Goal: Task Accomplishment & Management: Manage account settings

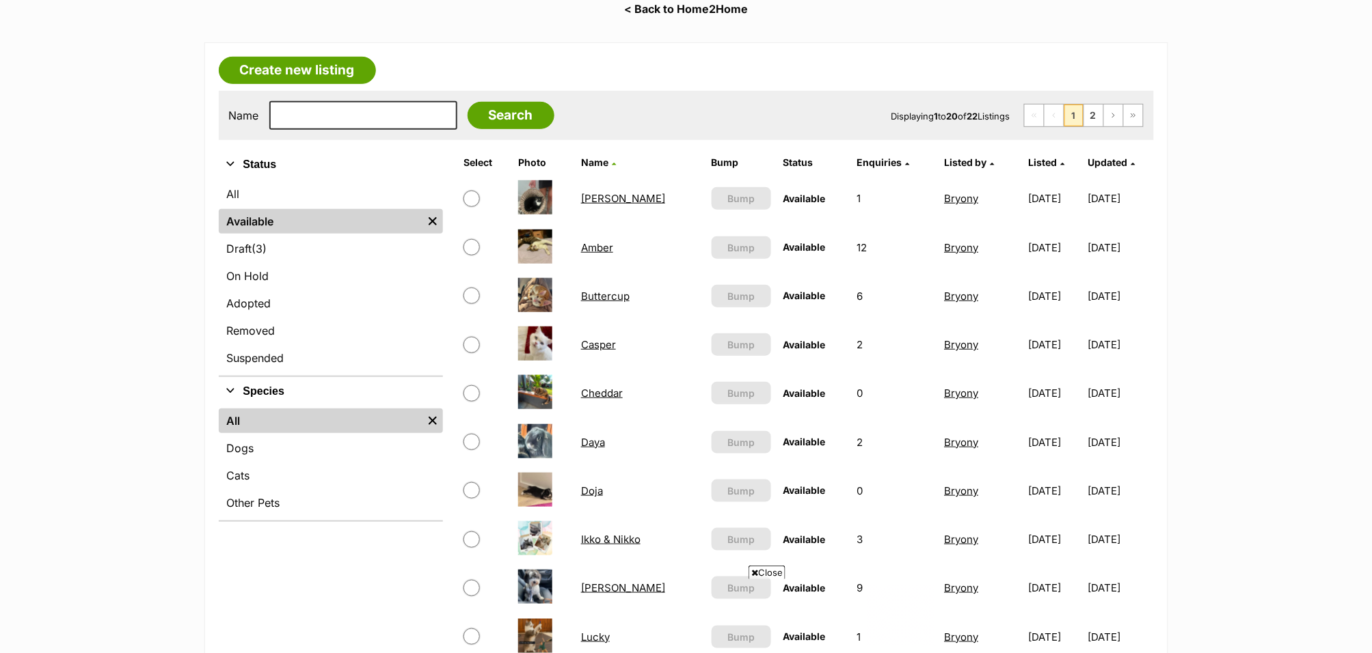
scroll to position [463, 0]
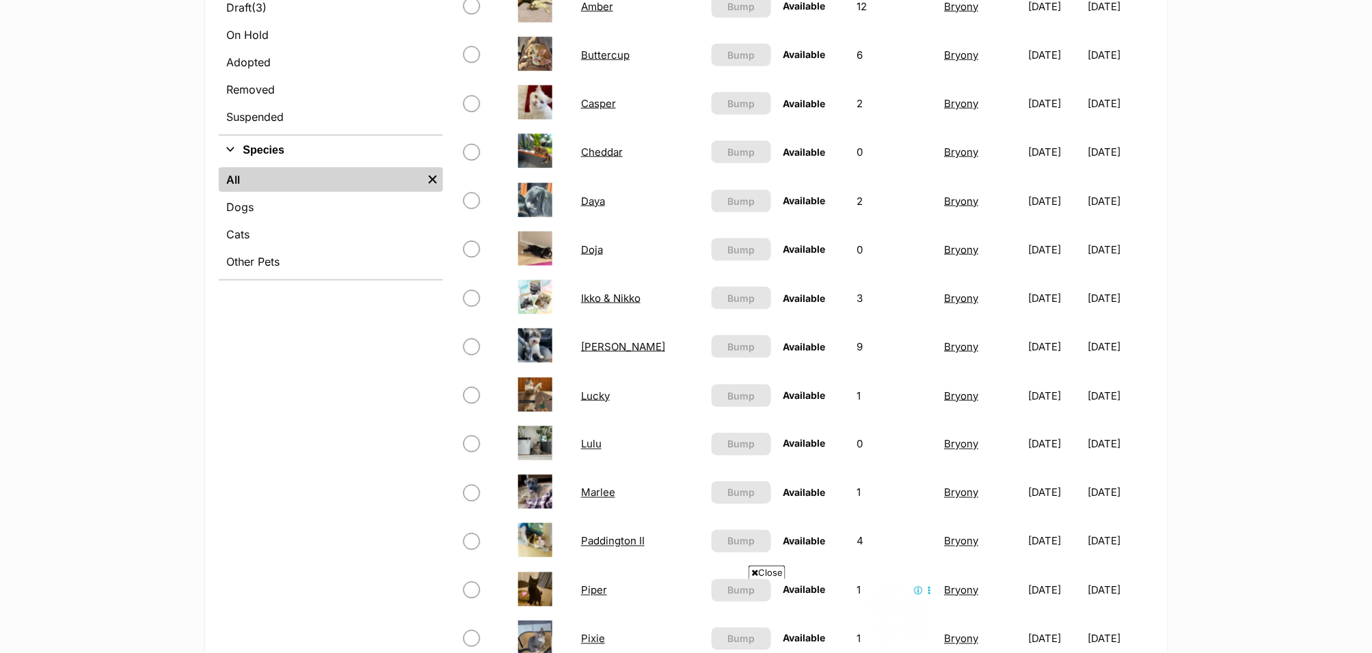
click at [586, 340] on link "Louie" at bounding box center [623, 346] width 84 height 13
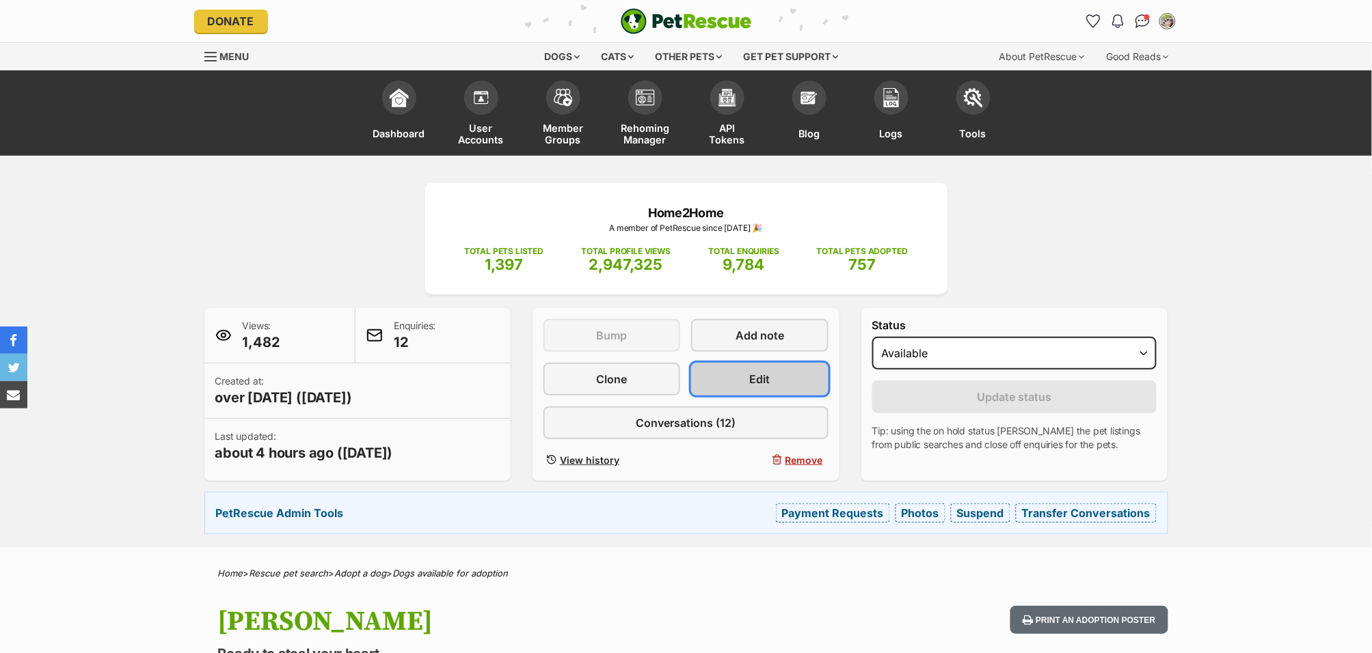
click at [752, 388] on link "Edit" at bounding box center [759, 379] width 137 height 33
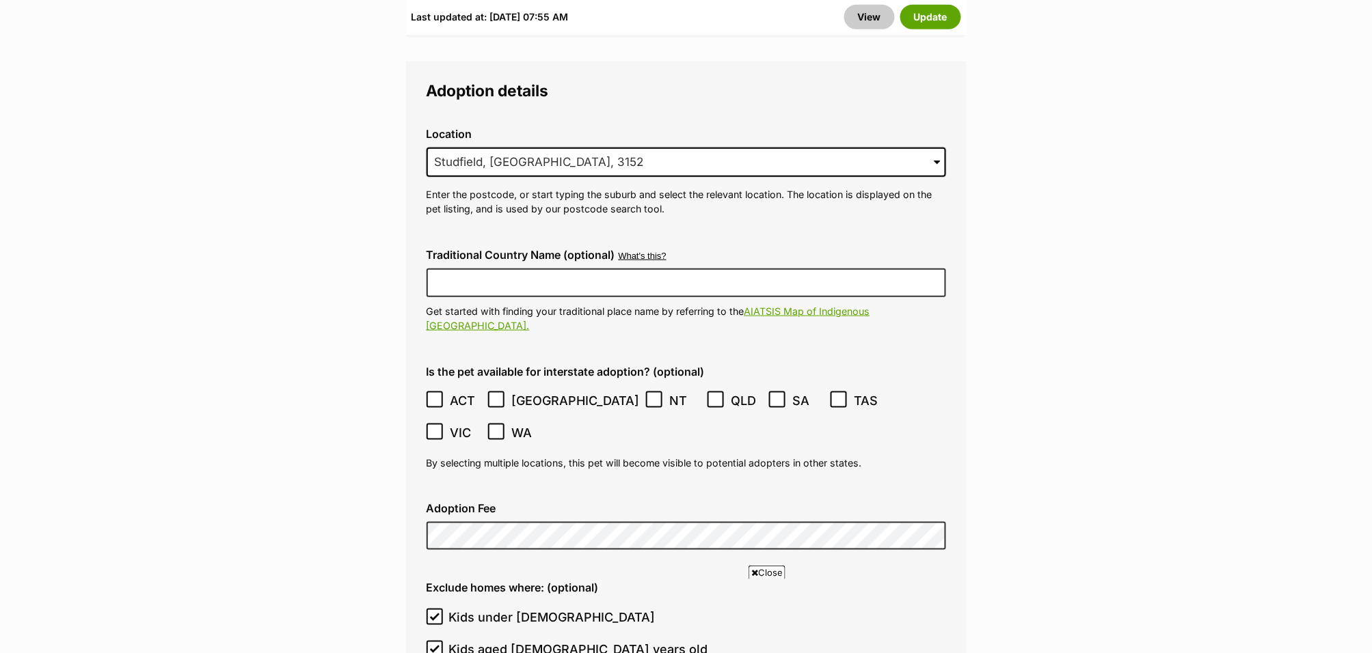
scroll to position [3824, 0]
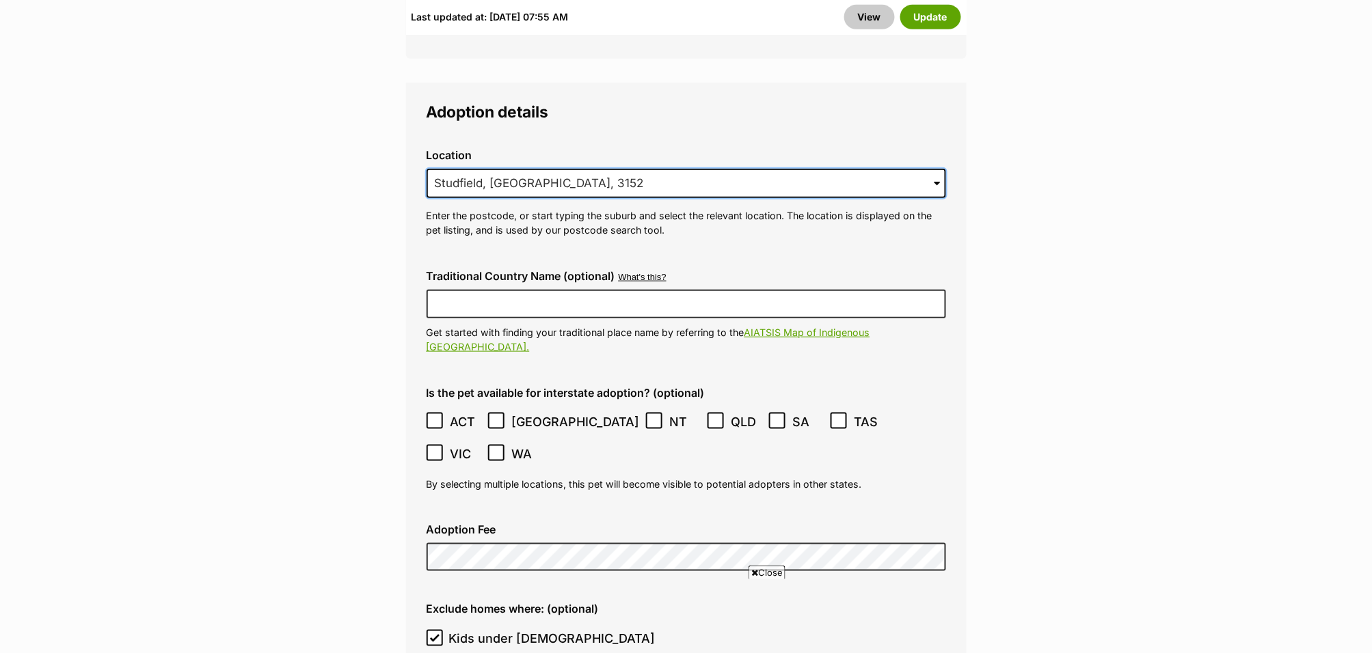
drag, startPoint x: 611, startPoint y: 135, endPoint x: 332, endPoint y: 129, distance: 279.6
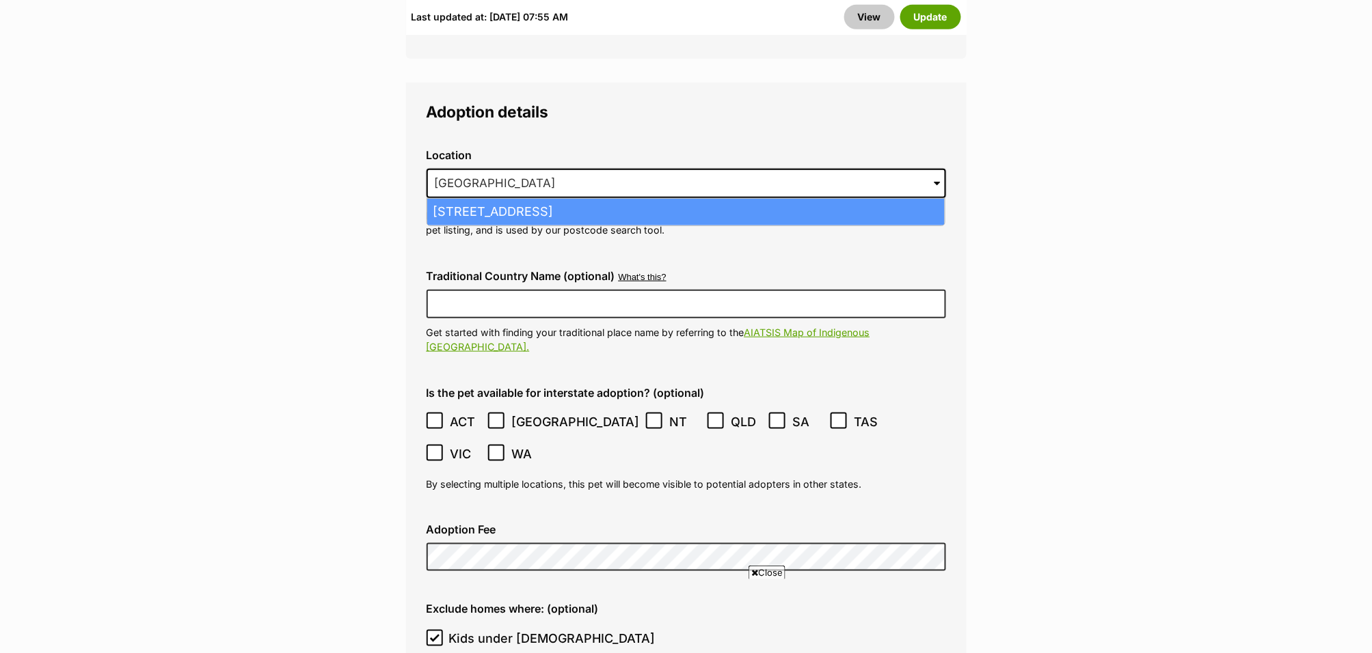
click at [460, 199] on li "Mill Park, Victoria, 3082" at bounding box center [685, 212] width 517 height 27
type input "Mill Park, Victoria, 3082"
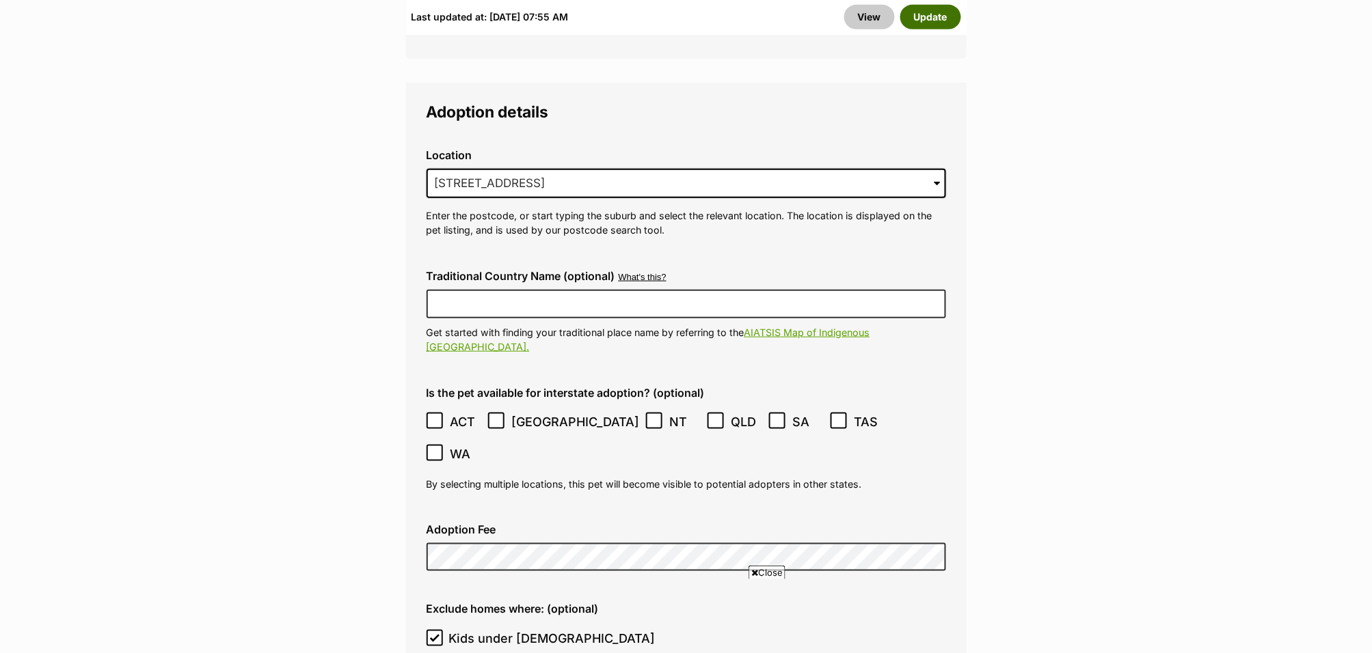
click at [936, 24] on button "Update" at bounding box center [930, 17] width 61 height 25
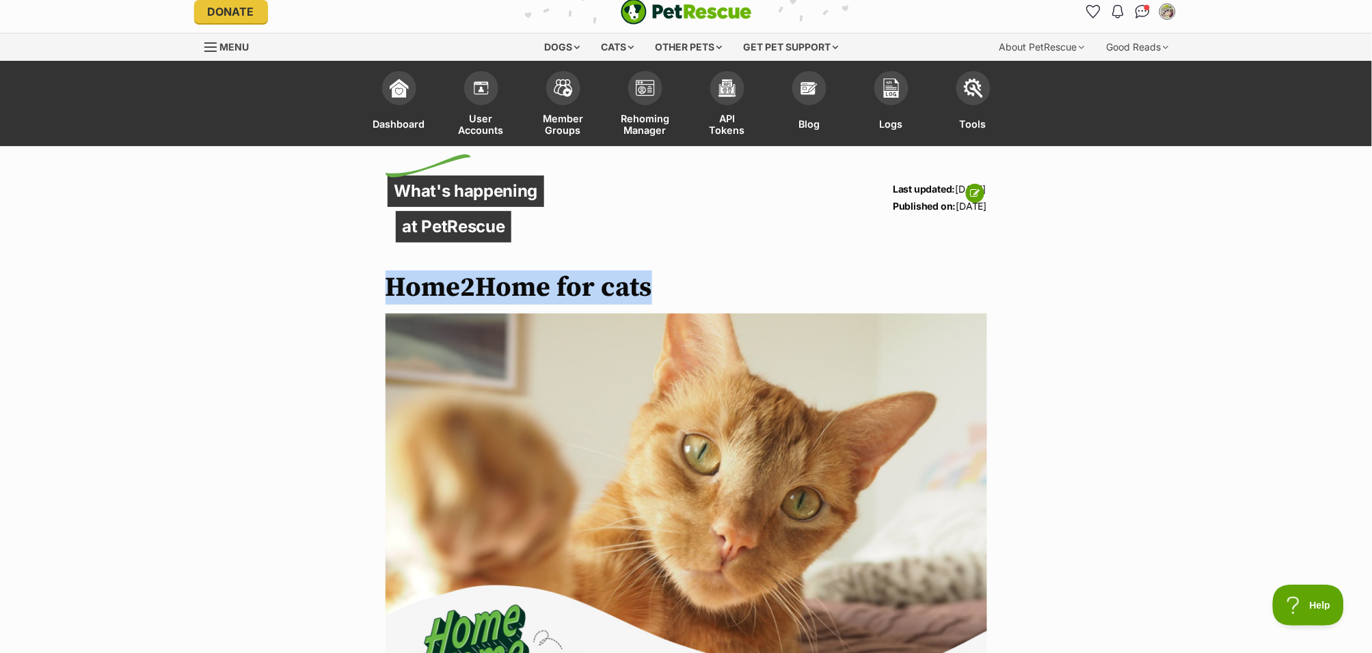
drag, startPoint x: 656, startPoint y: 290, endPoint x: 388, endPoint y: 283, distance: 268.0
copy div "Home2Home for cats"
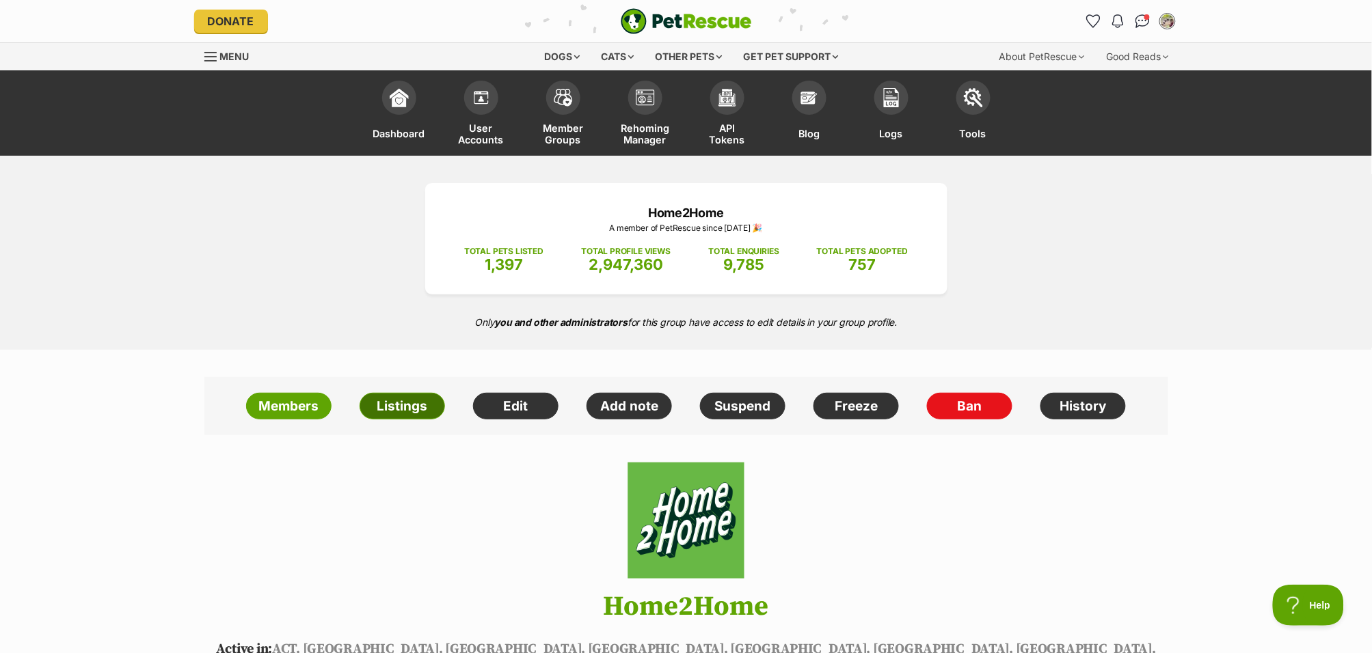
click at [386, 415] on link "Listings" at bounding box center [402, 406] width 85 height 27
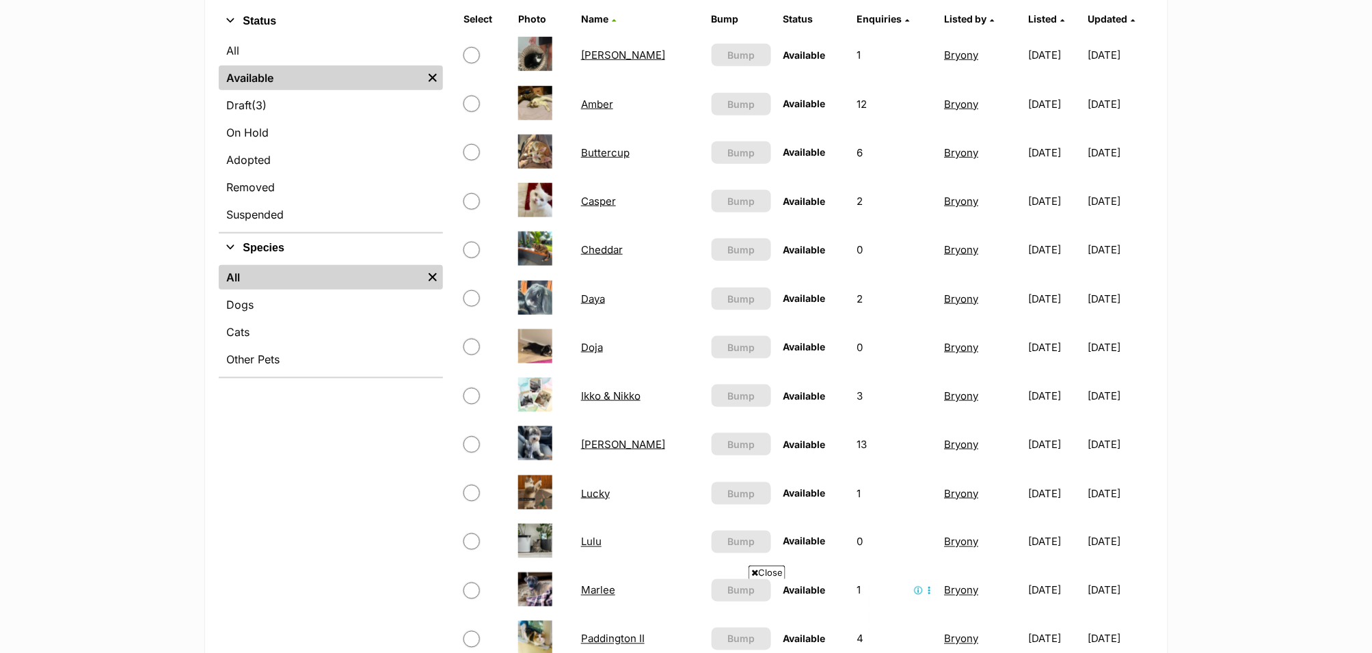
scroll to position [410, 0]
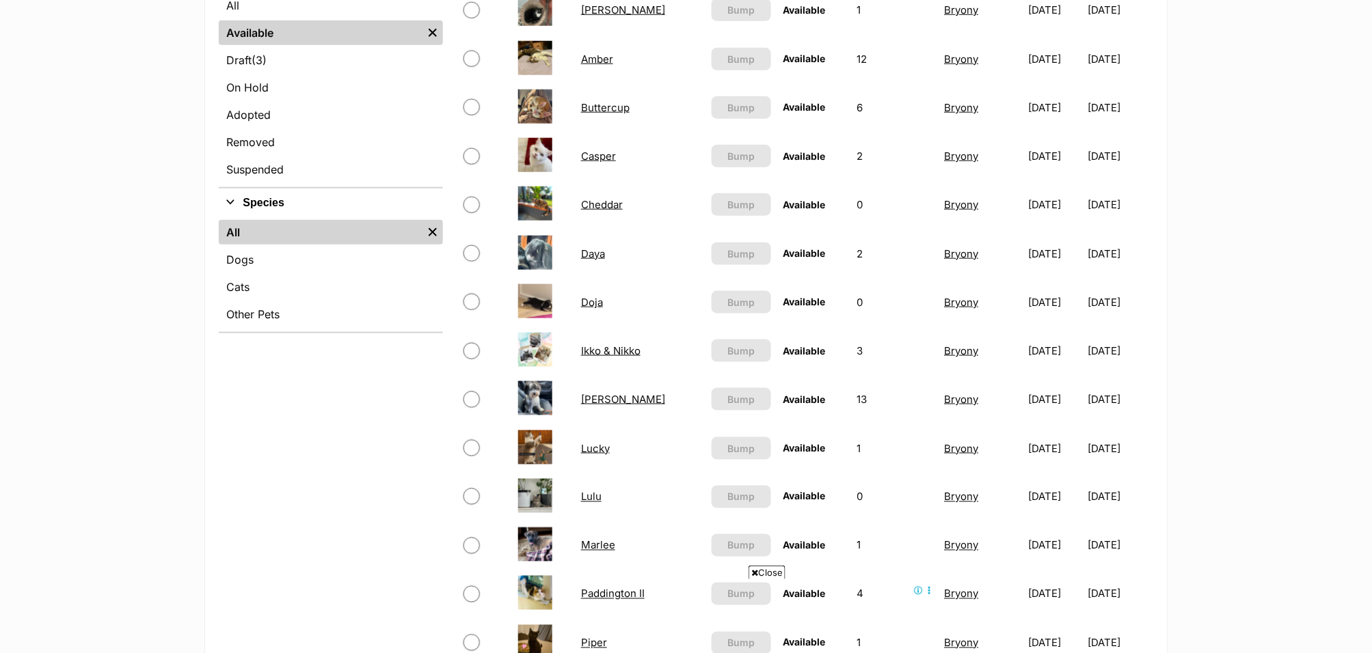
click at [604, 407] on td "[PERSON_NAME]" at bounding box center [640, 399] width 129 height 47
click at [599, 401] on td "[PERSON_NAME]" at bounding box center [640, 399] width 129 height 47
click at [598, 396] on link "[PERSON_NAME]" at bounding box center [623, 399] width 84 height 13
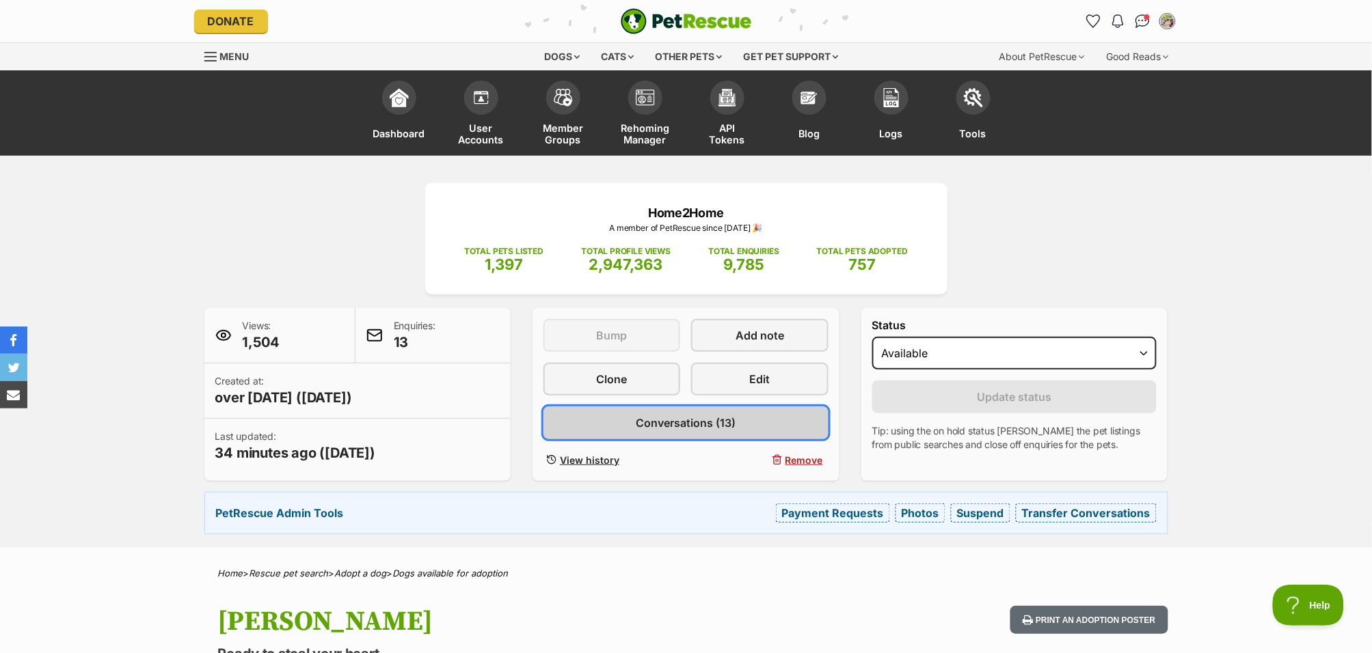
click at [744, 422] on link "Conversations (13)" at bounding box center [685, 423] width 285 height 33
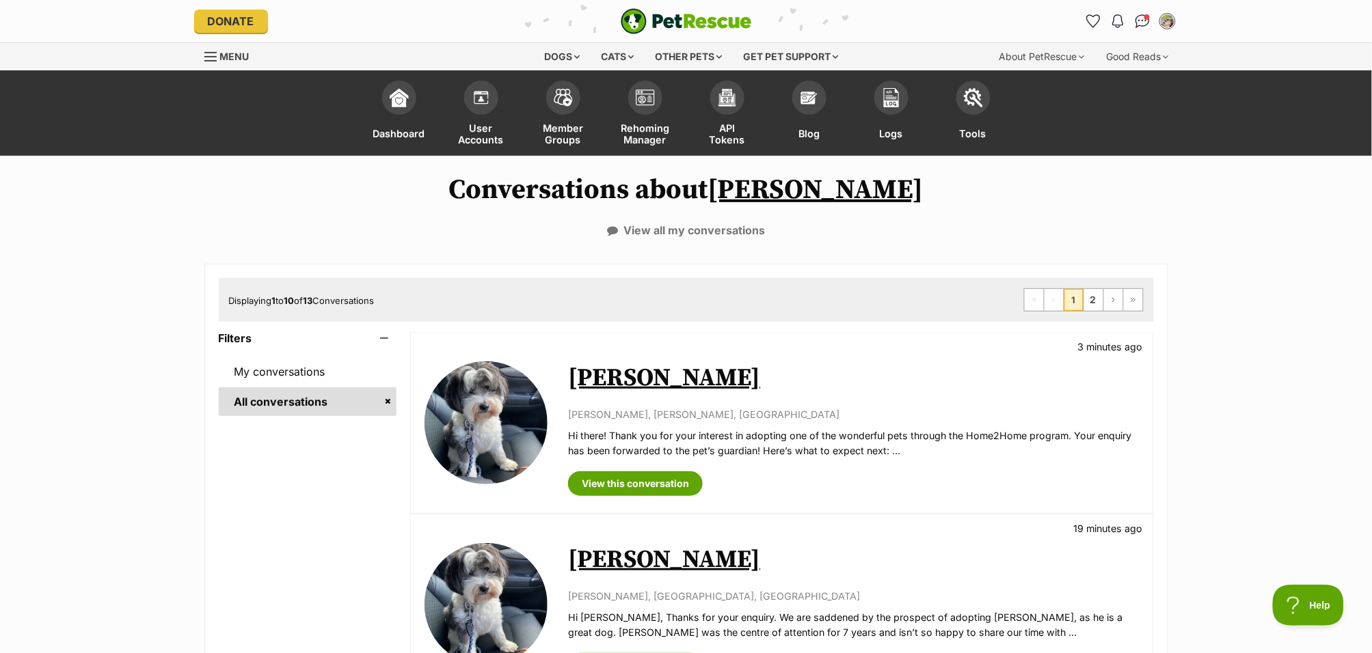
click at [821, 187] on link "[PERSON_NAME]" at bounding box center [815, 190] width 215 height 34
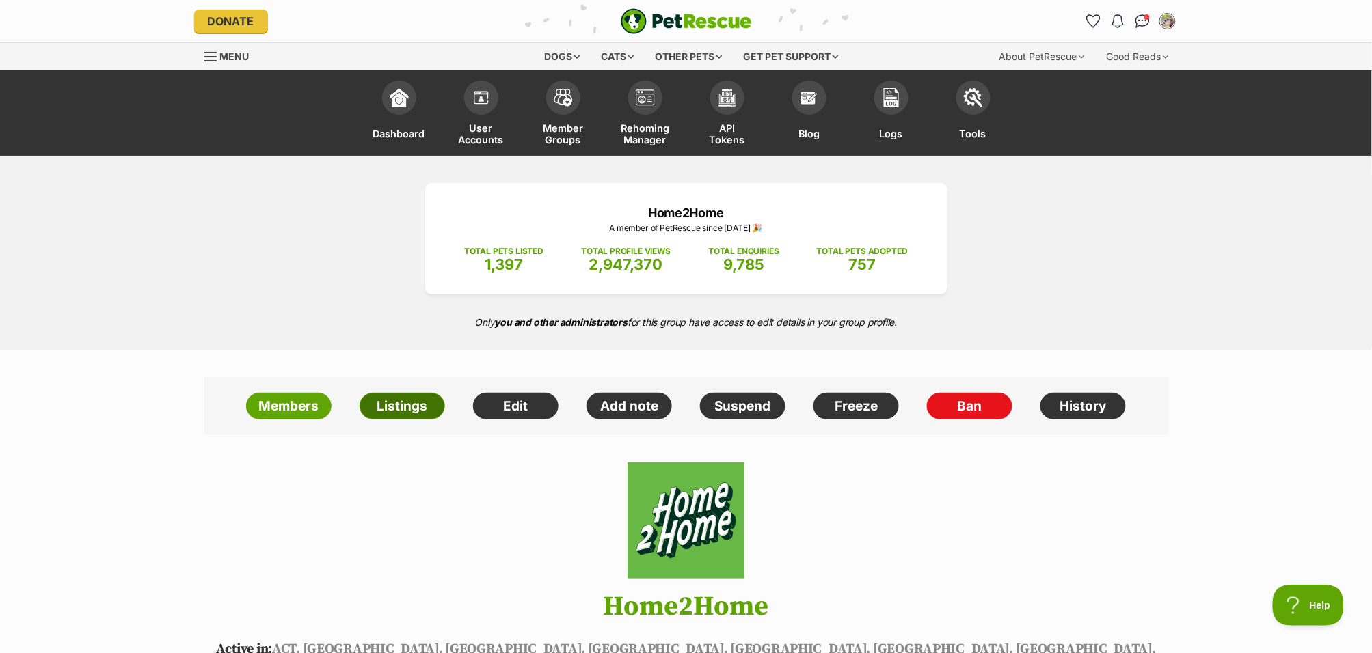
click at [403, 414] on link "Listings" at bounding box center [402, 406] width 85 height 27
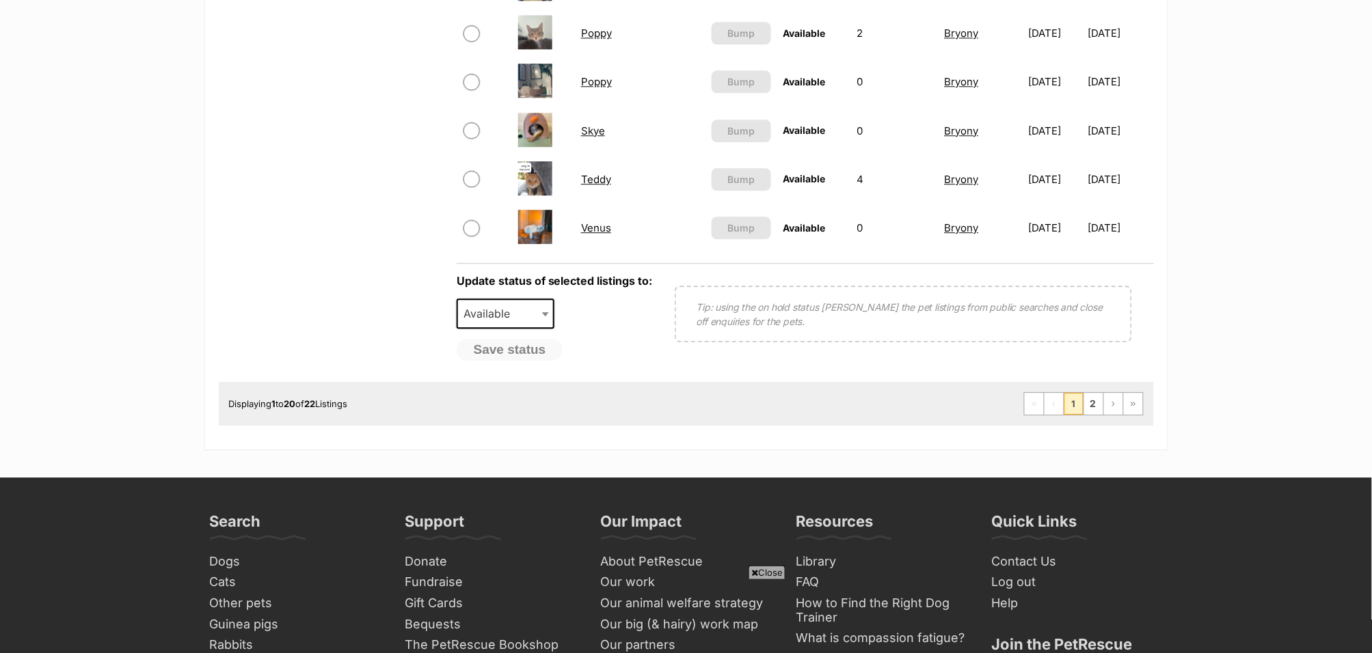
click at [585, 223] on link "Venus" at bounding box center [596, 227] width 30 height 13
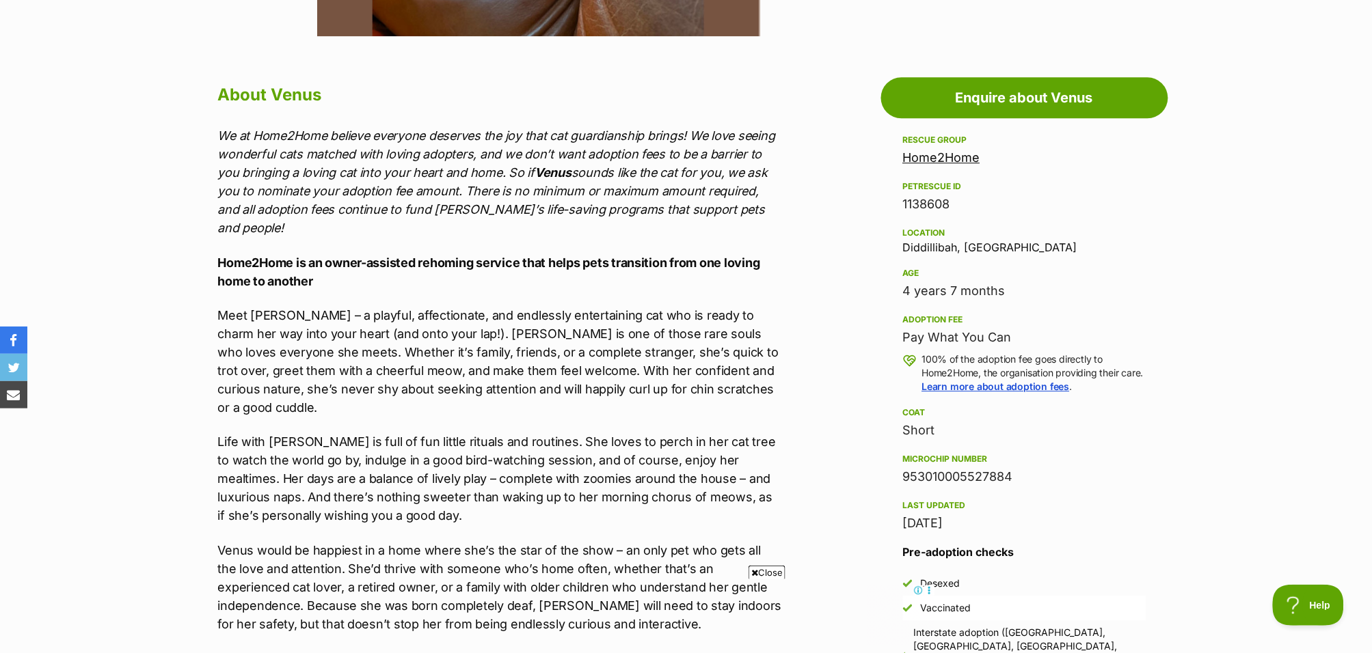
scroll to position [1145, 0]
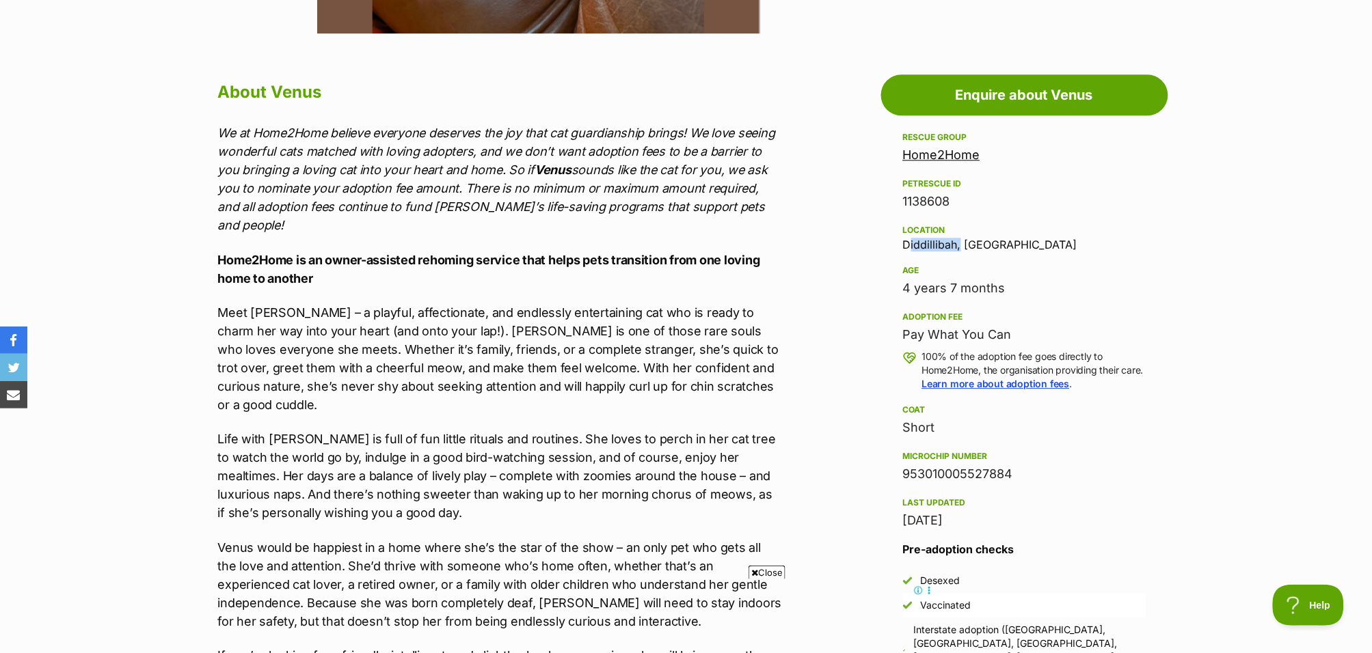
drag, startPoint x: 956, startPoint y: 240, endPoint x: 870, endPoint y: 239, distance: 85.4
copy div "Diddillibah"
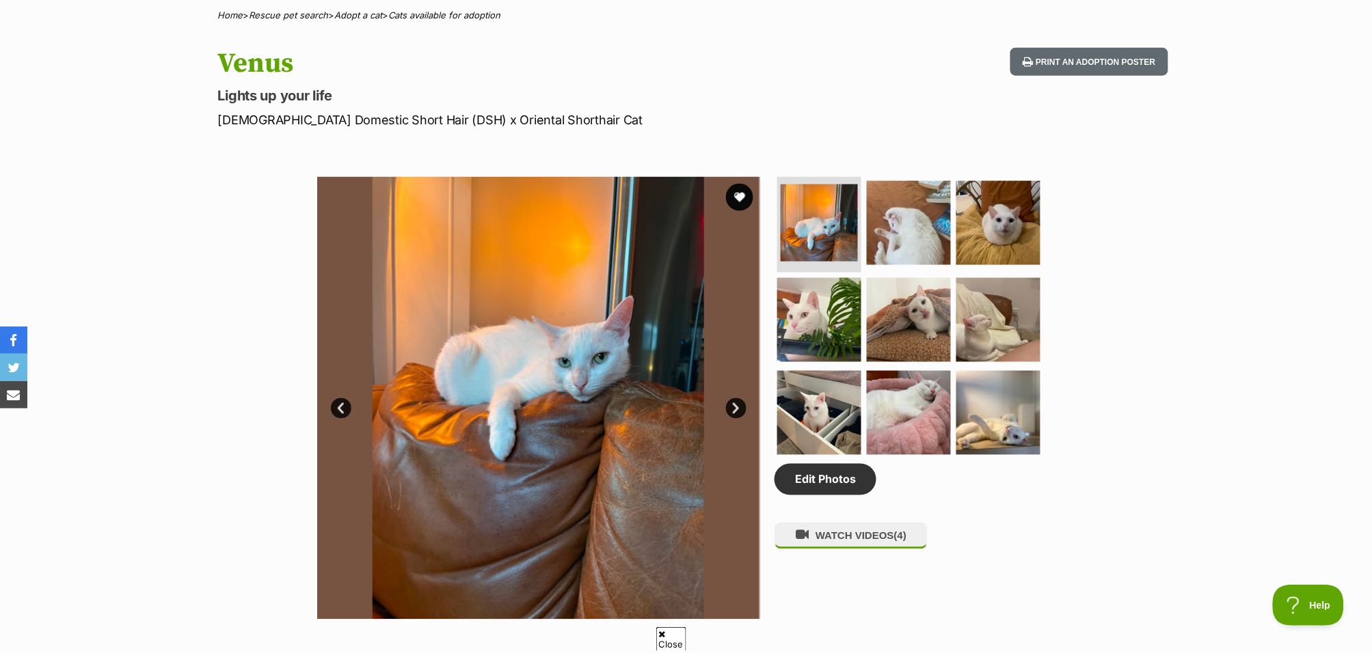
scroll to position [0, 0]
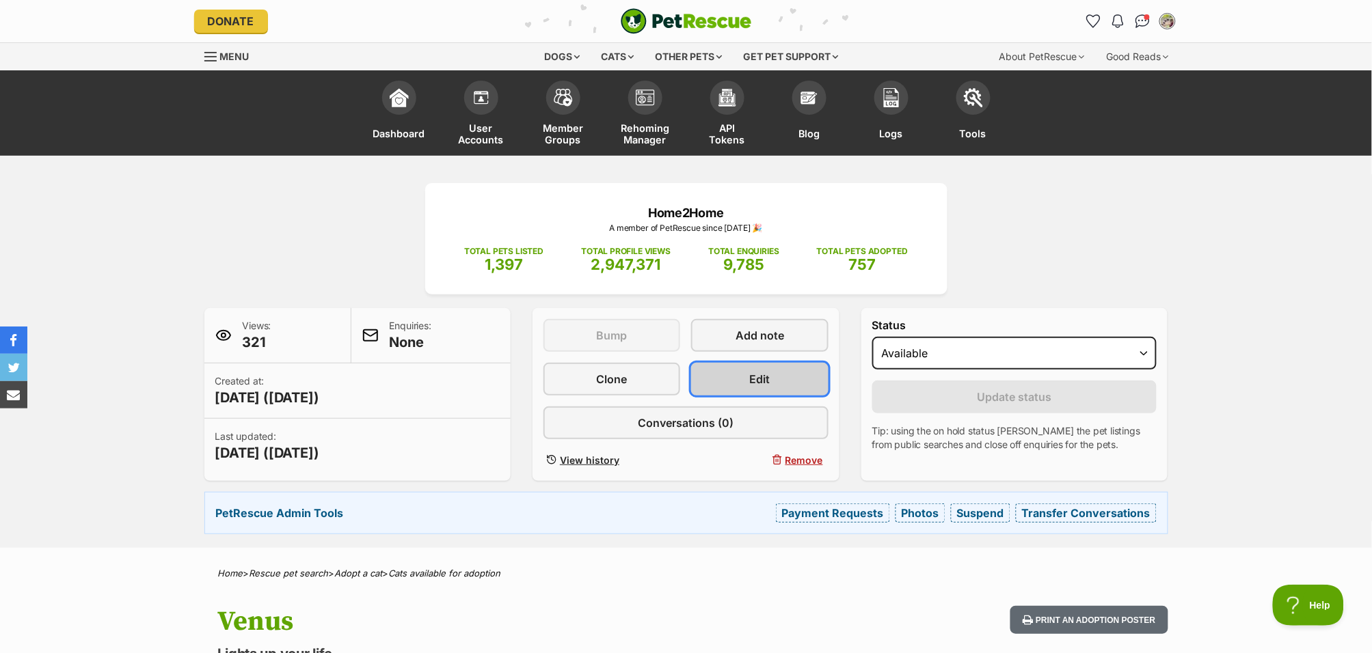
click at [763, 379] on span "Edit" at bounding box center [760, 379] width 21 height 16
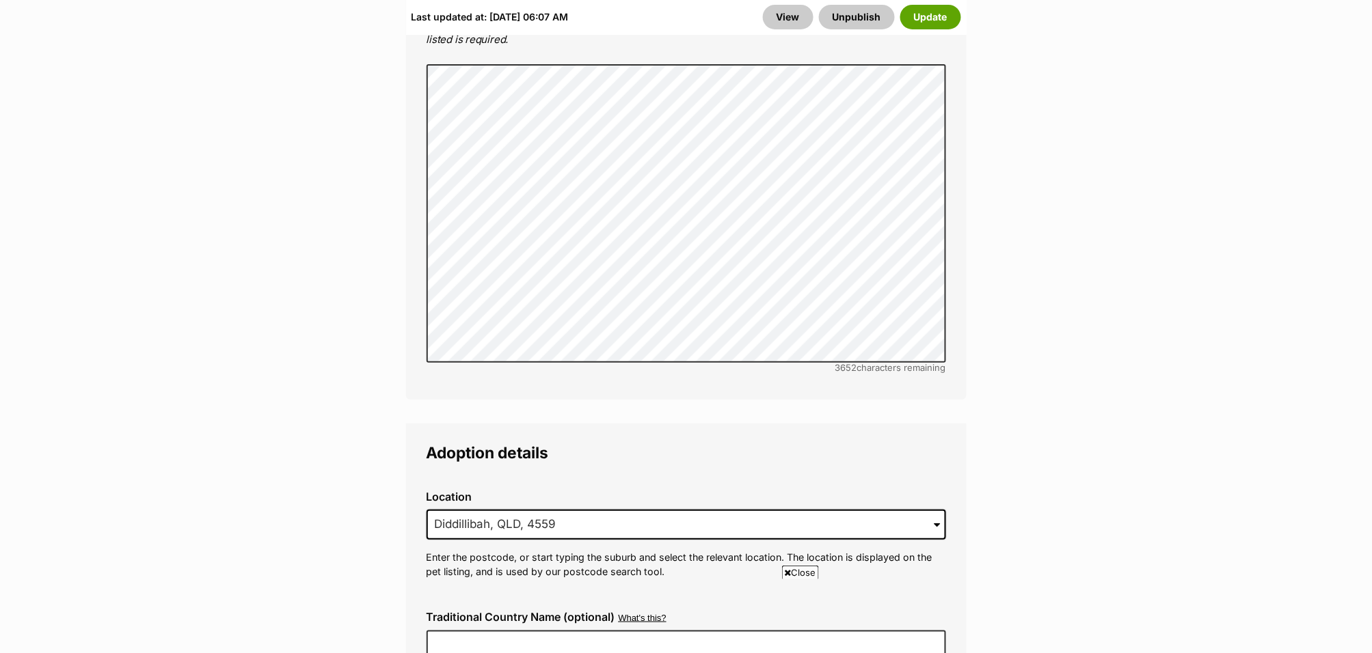
scroll to position [3797, 0]
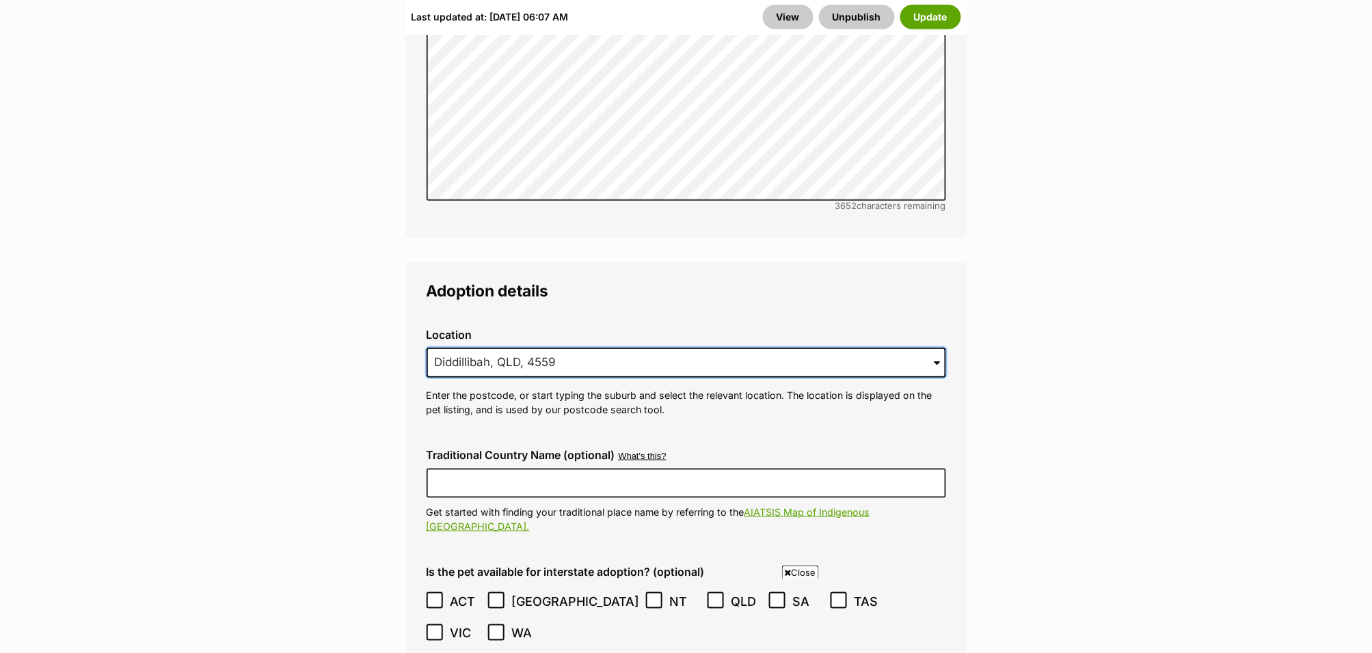
drag, startPoint x: 606, startPoint y: 336, endPoint x: 382, endPoint y: 324, distance: 223.8
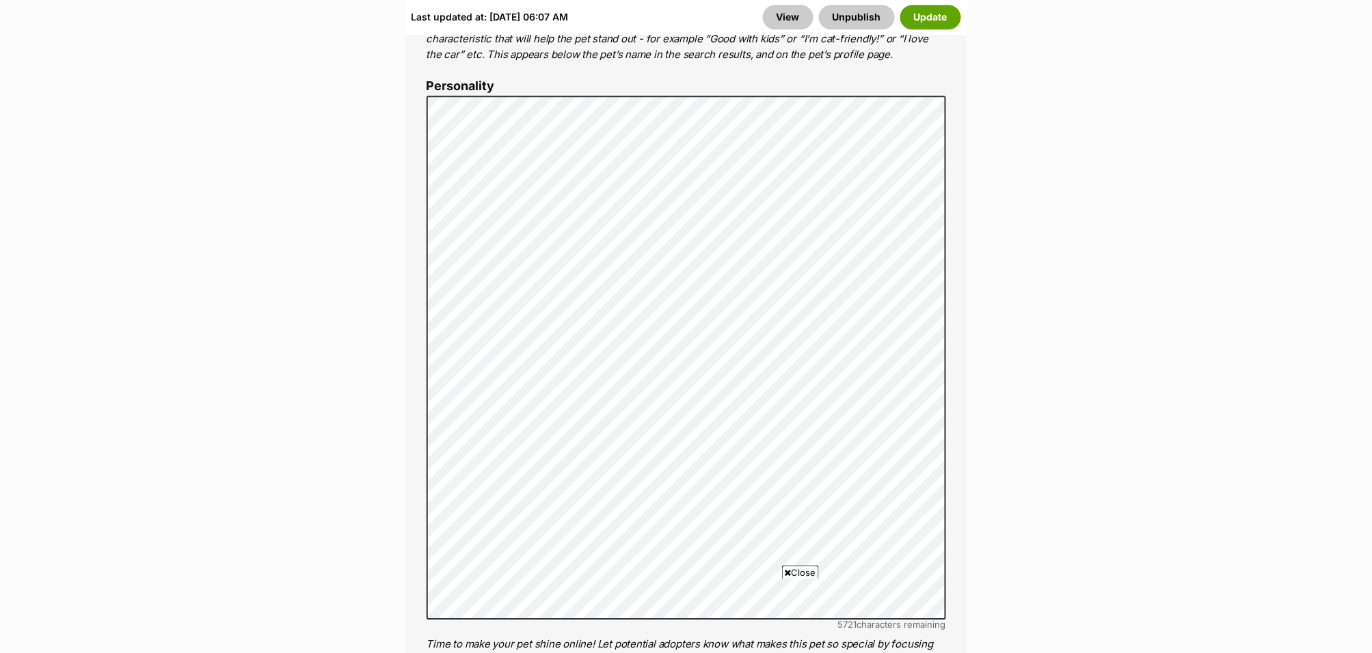
scroll to position [1550, 0]
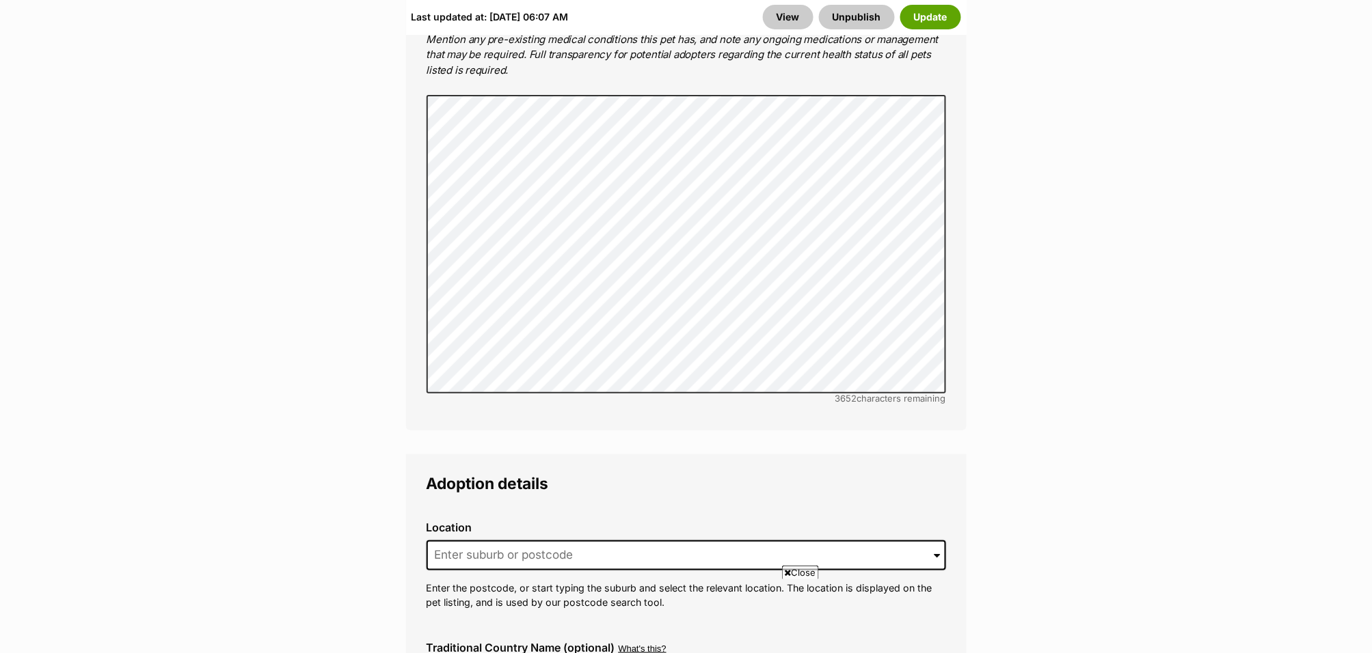
scroll to position [3658, 0]
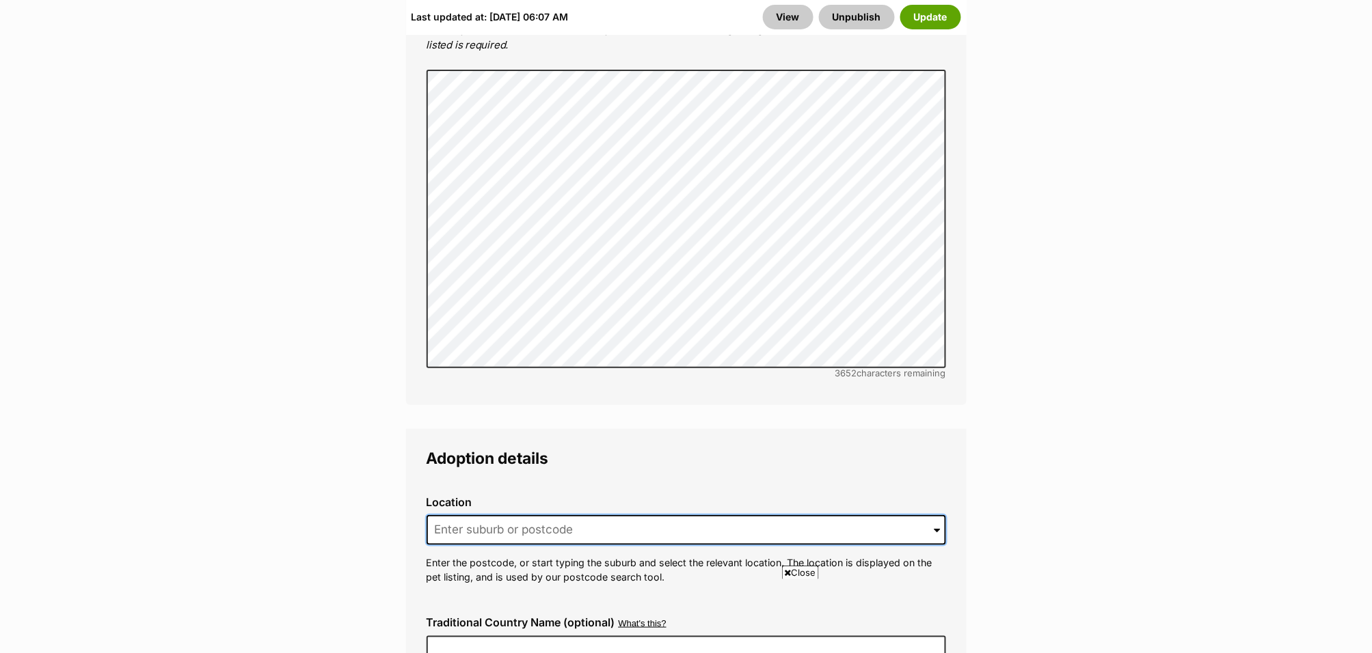
click at [571, 515] on input at bounding box center [686, 530] width 519 height 30
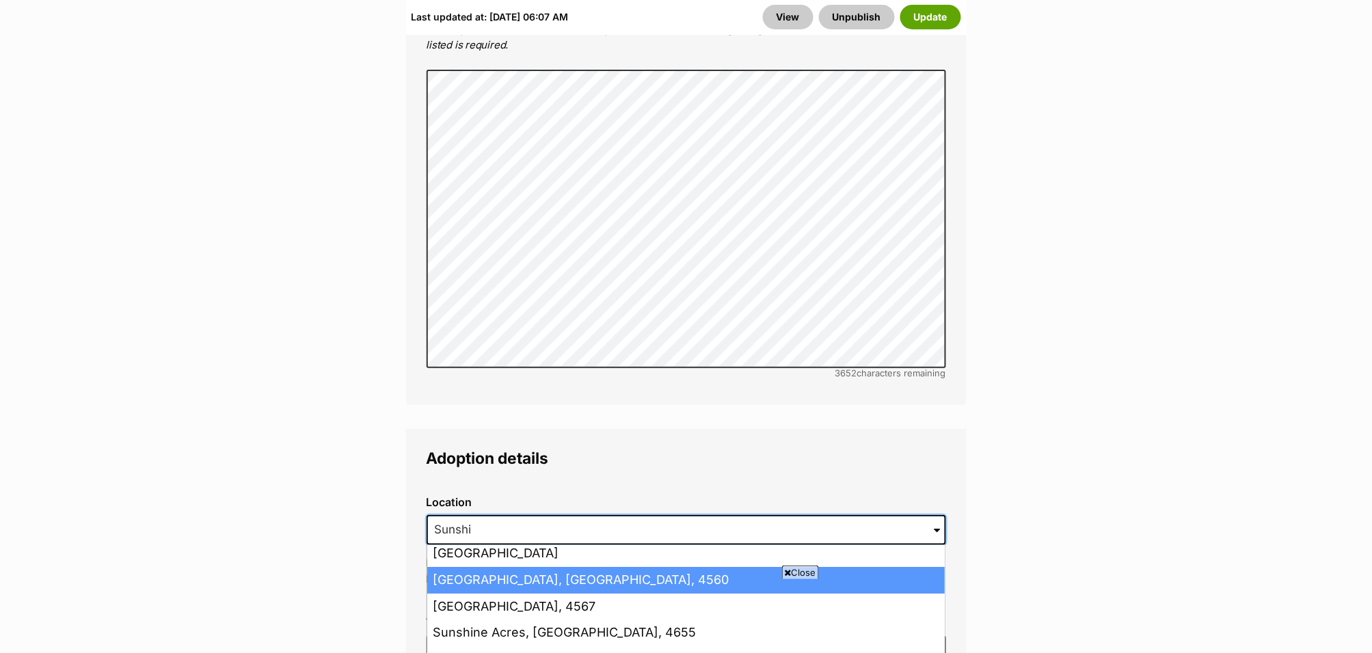
scroll to position [34, 0]
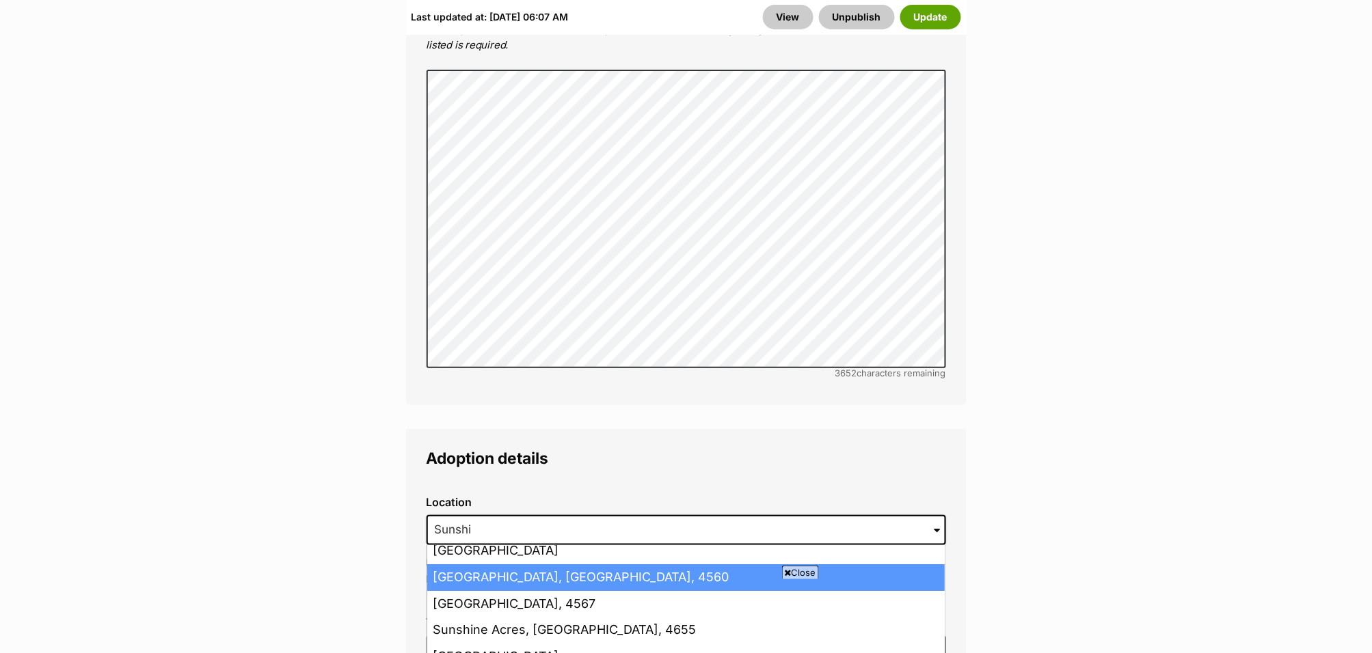
click at [732, 565] on li "Sunshine Coast Mc, Queensland, 4560" at bounding box center [685, 578] width 517 height 27
type input "Sunshine Coast Mc, Queensland, 4560"
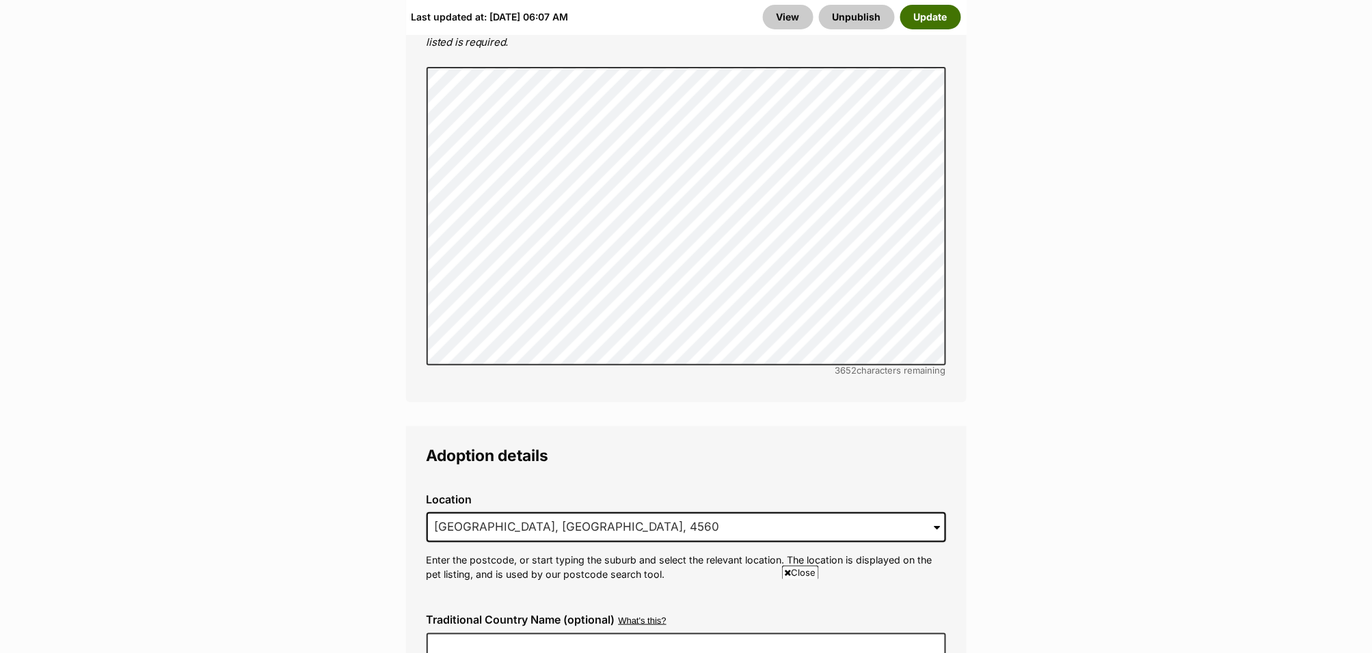
click at [944, 13] on button "Update" at bounding box center [930, 17] width 61 height 25
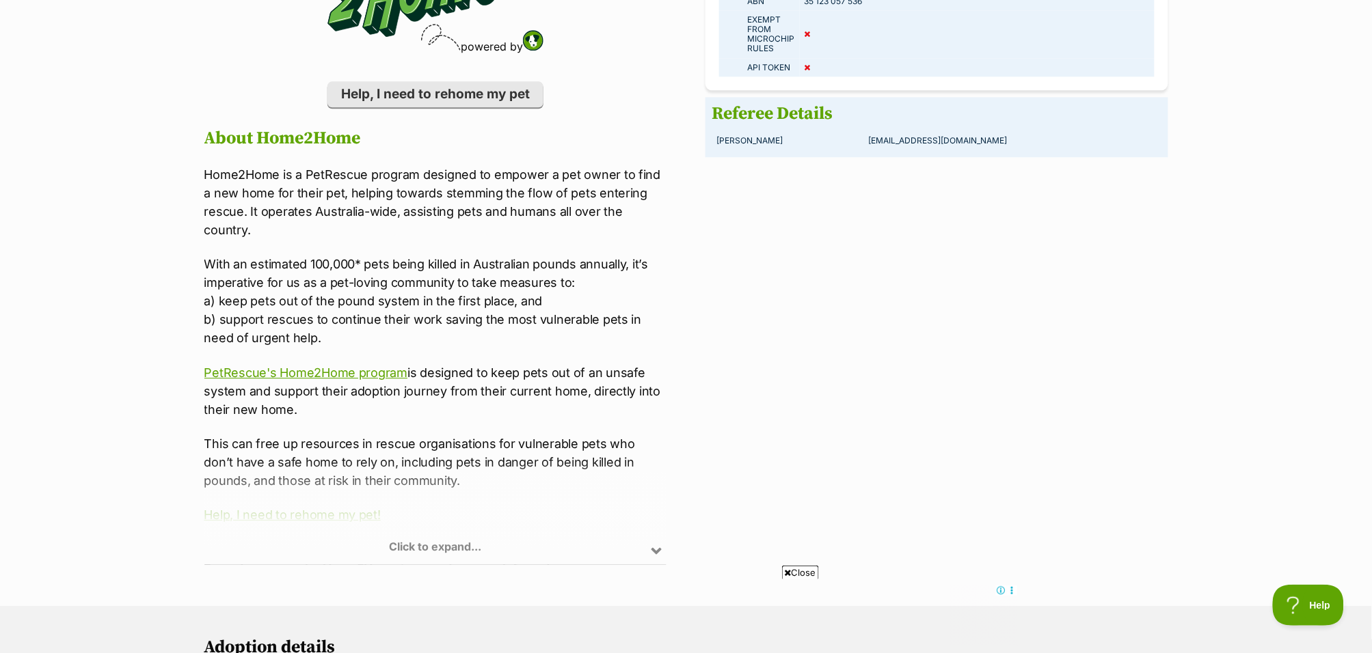
scroll to position [1146, 0]
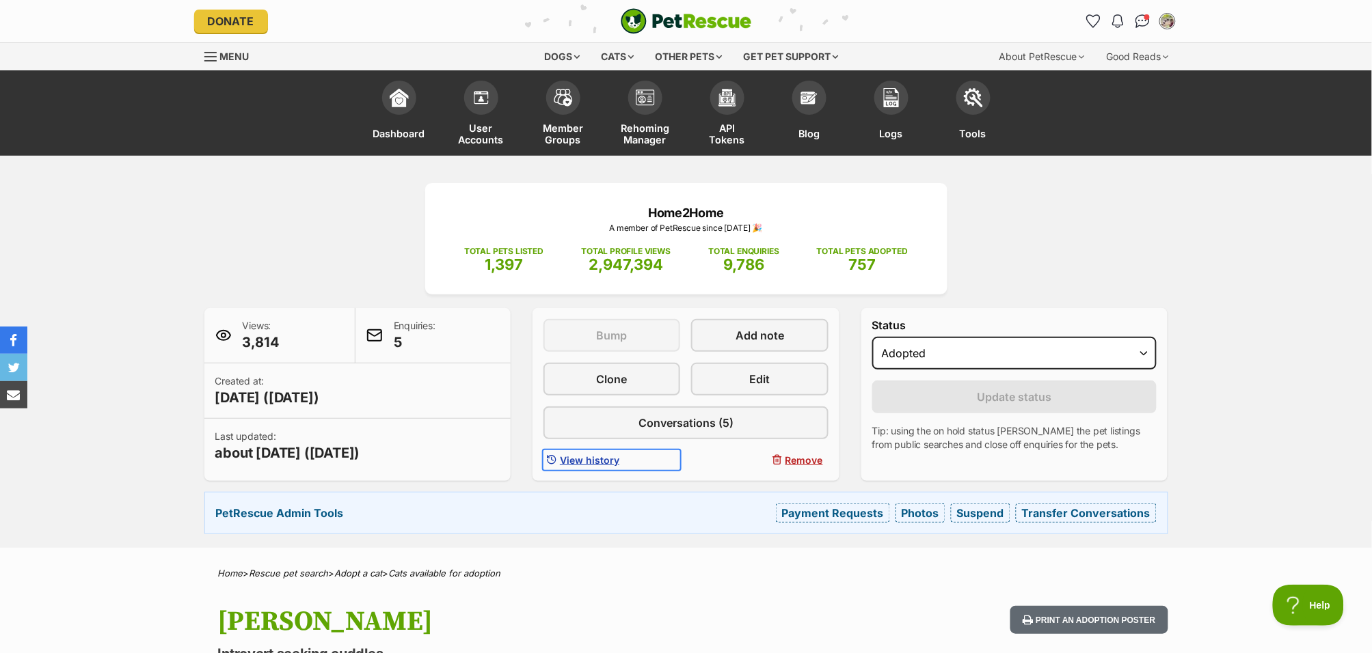
click at [584, 459] on span "View history" at bounding box center [589, 460] width 59 height 14
click at [603, 459] on span "View history" at bounding box center [589, 460] width 59 height 14
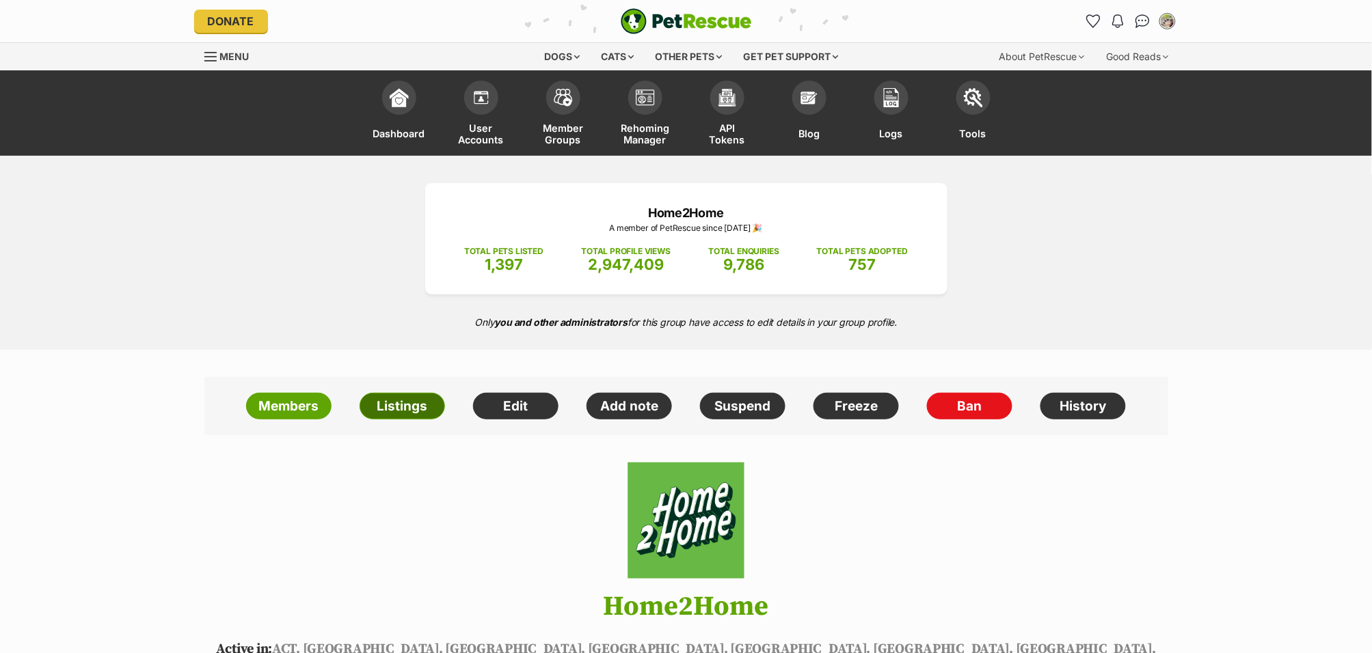
click at [402, 414] on link "Listings" at bounding box center [402, 406] width 85 height 27
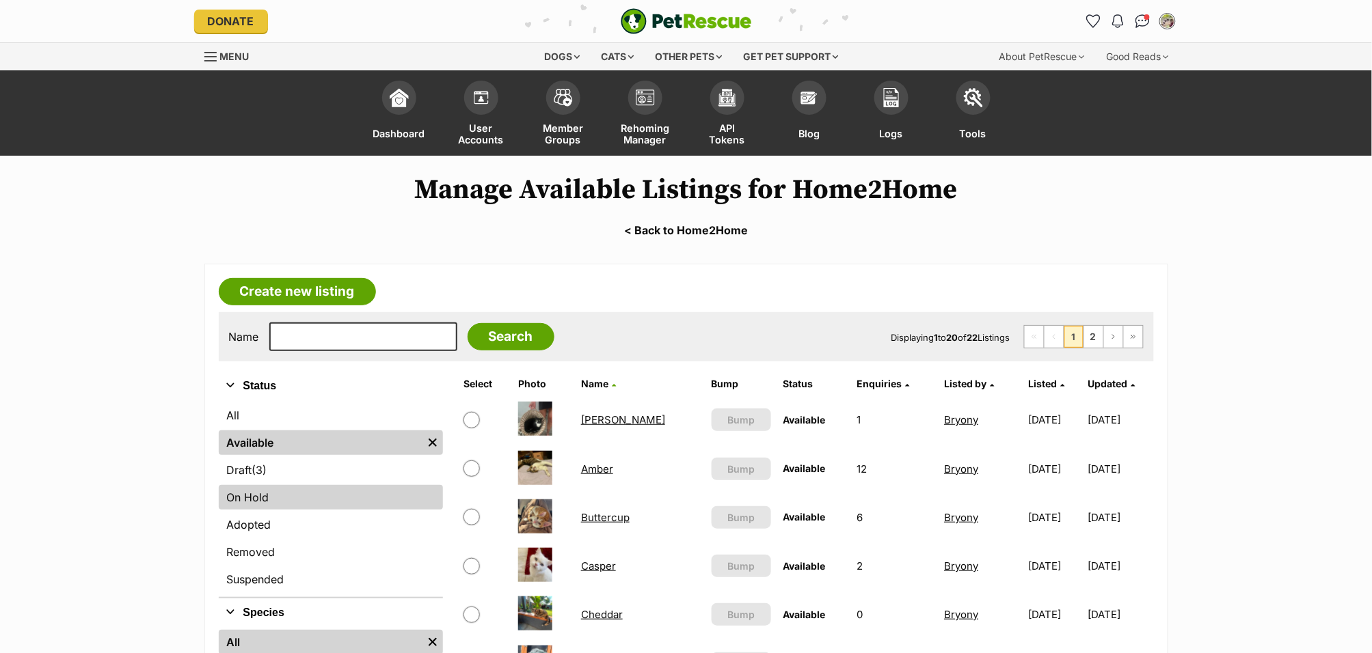
click at [327, 489] on link "On Hold" at bounding box center [331, 497] width 224 height 25
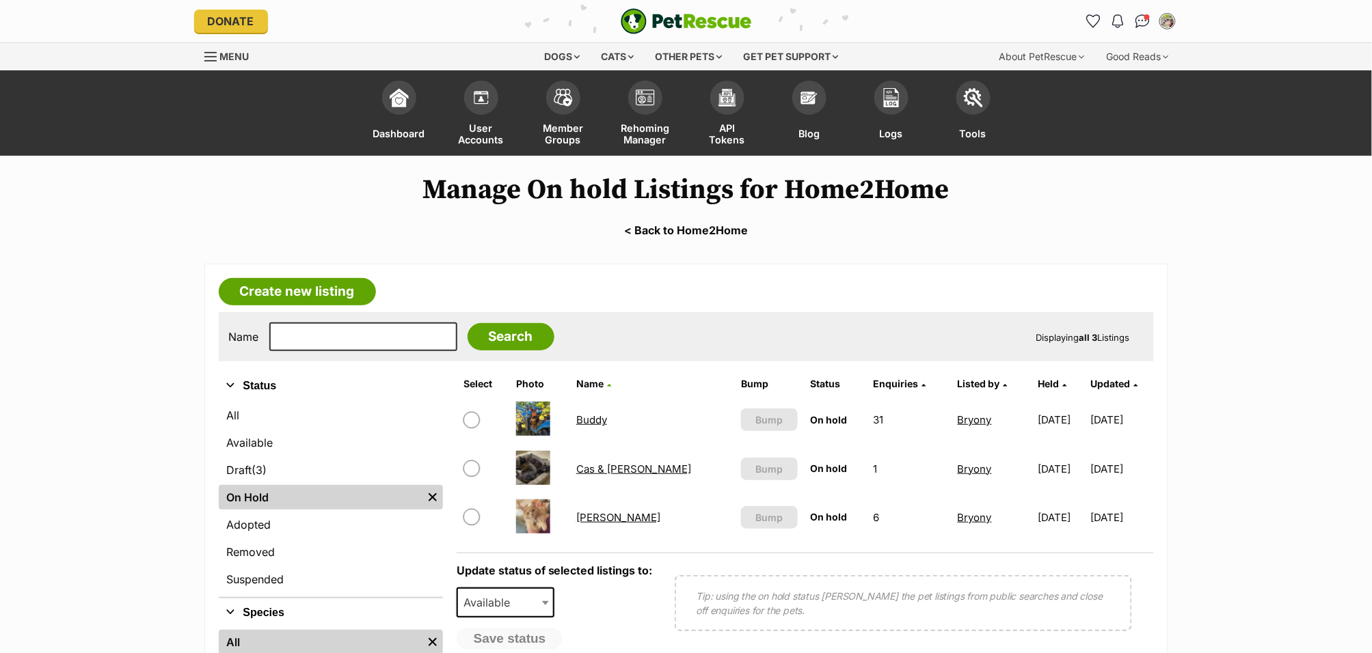
click at [627, 468] on link "Cas & [PERSON_NAME]" at bounding box center [633, 469] width 115 height 13
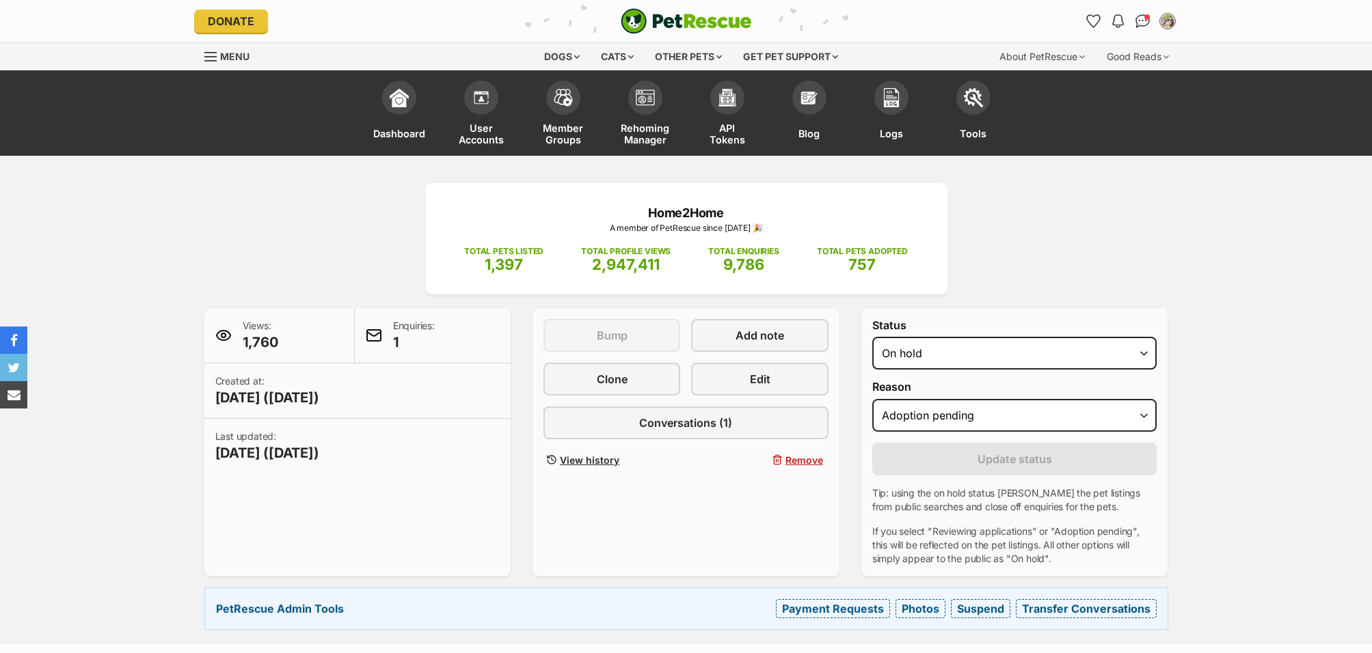
select select "adoption_pending"
click at [606, 458] on span "View history" at bounding box center [589, 460] width 59 height 14
